Goal: Task Accomplishment & Management: Complete application form

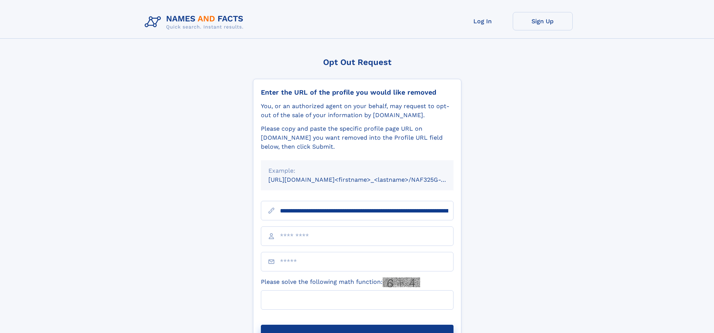
type input "**********"
type input "**"
click at [357, 324] on button "Submit Opt Out Request" at bounding box center [357, 336] width 193 height 24
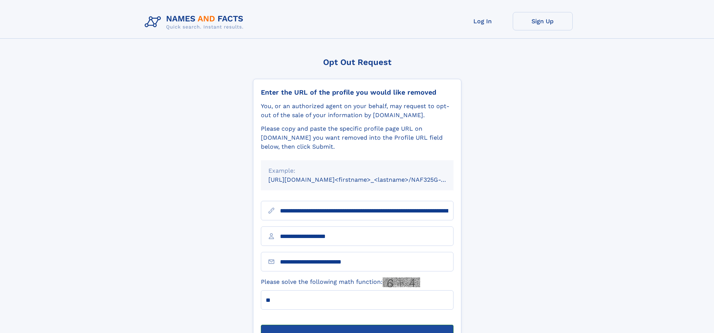
scroll to position [24, 0]
